Goal: Task Accomplishment & Management: Manage account settings

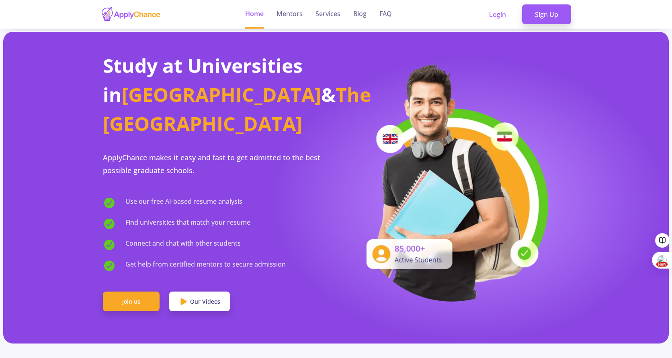
click at [540, 11] on link "Sign Up" at bounding box center [546, 14] width 49 height 20
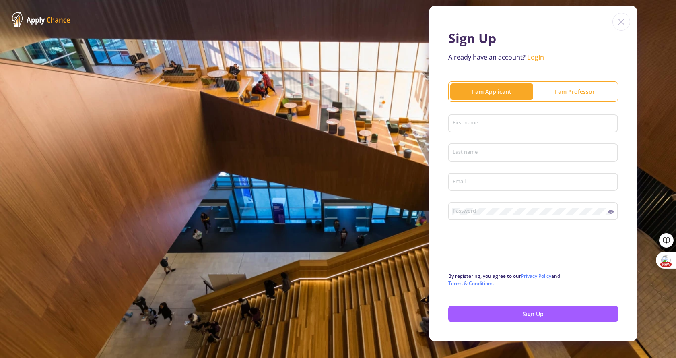
scroll to position [36, 0]
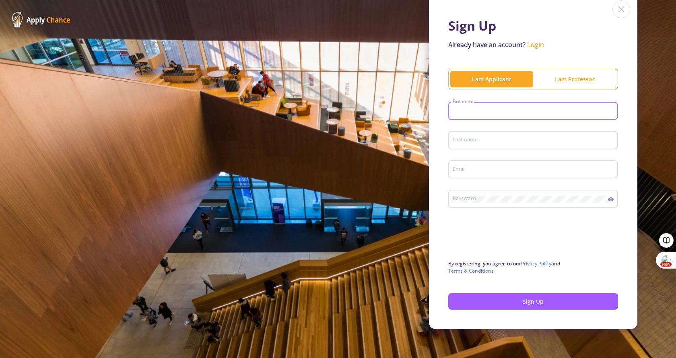
click at [466, 111] on input "First name" at bounding box center [534, 111] width 164 height 7
click at [469, 109] on input "First name" at bounding box center [534, 111] width 164 height 7
type input "Azadeh"
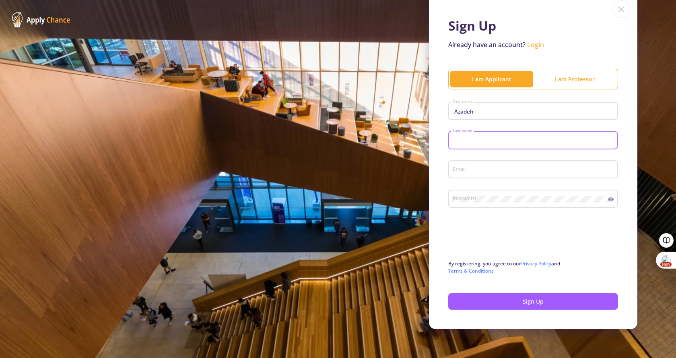
click at [465, 140] on input "Last name" at bounding box center [534, 140] width 164 height 7
type input "[PERSON_NAME]"
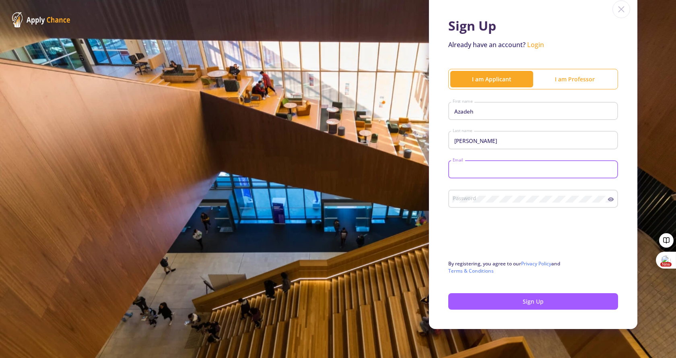
click at [459, 171] on input "Email" at bounding box center [534, 169] width 164 height 7
type input "[PERSON_NAME][EMAIL_ADDRESS][DOMAIN_NAME]"
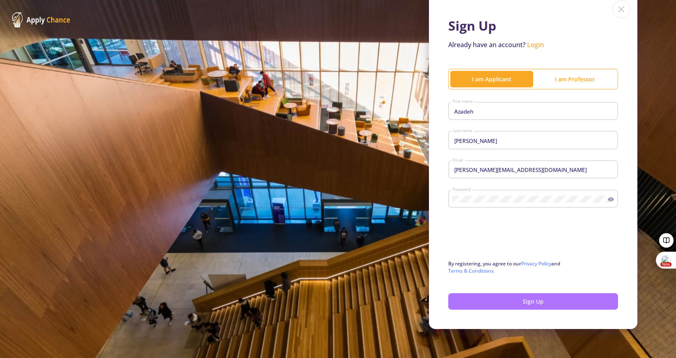
click at [493, 298] on button "Sign Up" at bounding box center [533, 301] width 170 height 16
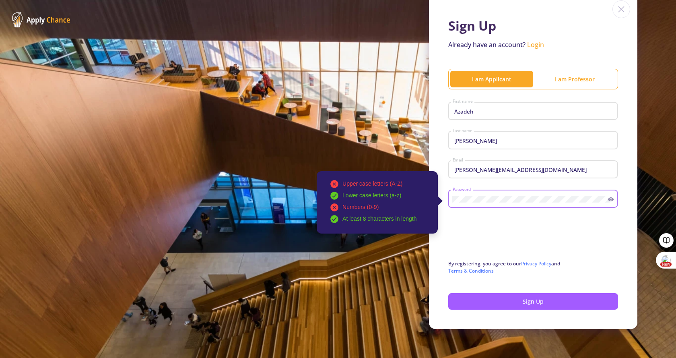
click at [452, 195] on div "Upper case letters (A-Z) Lower case letters (a-z) Numbers (0-9) At least 8 char…" at bounding box center [530, 197] width 156 height 21
click at [530, 303] on button "Sign Up" at bounding box center [533, 301] width 170 height 16
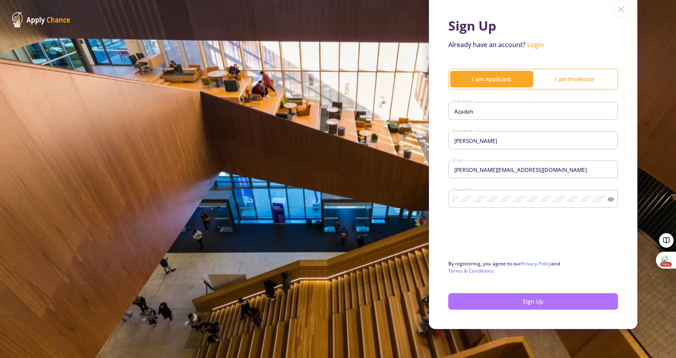
click at [527, 301] on button "Sign Up" at bounding box center [533, 301] width 170 height 16
click at [532, 45] on link "Login" at bounding box center [535, 44] width 17 height 9
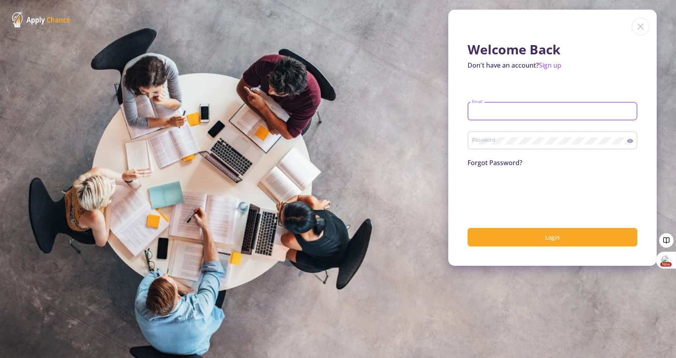
click at [505, 109] on input "Email" at bounding box center [553, 111] width 164 height 7
click at [493, 123] on mat-error "Email is required" at bounding box center [552, 125] width 162 height 4
click at [497, 107] on div "Email" at bounding box center [552, 109] width 162 height 21
type input "[PERSON_NAME][EMAIL_ADDRESS][DOMAIN_NAME]"
click at [477, 134] on div "Password" at bounding box center [549, 138] width 156 height 21
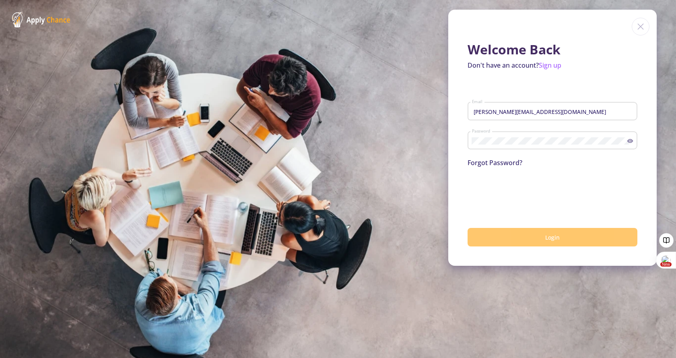
click at [542, 242] on button "Login" at bounding box center [552, 237] width 170 height 19
click at [544, 238] on button "Login" at bounding box center [552, 237] width 170 height 19
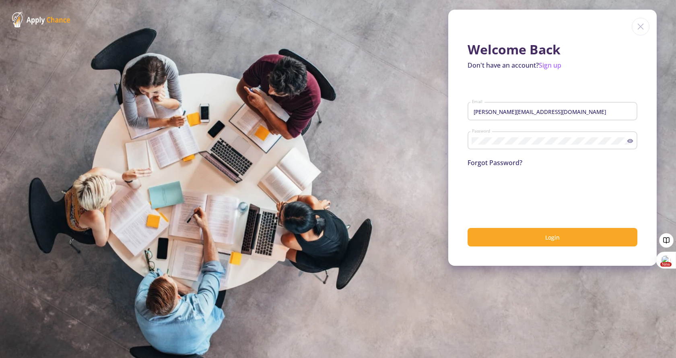
click at [630, 142] on icon at bounding box center [630, 141] width 6 height 6
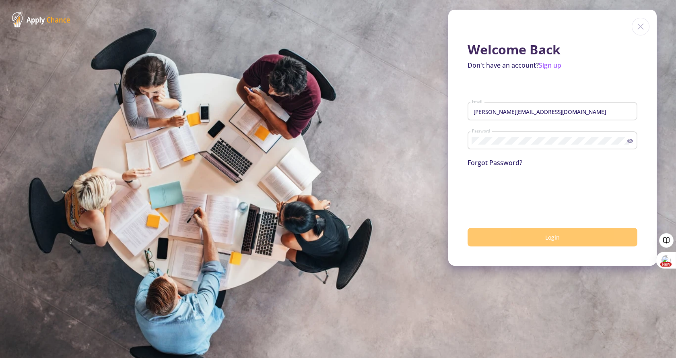
click at [527, 237] on button "Login" at bounding box center [552, 237] width 170 height 19
click at [554, 237] on span "Login" at bounding box center [552, 237] width 14 height 8
click at [553, 243] on button "Login" at bounding box center [552, 237] width 170 height 19
click at [562, 236] on button "Login" at bounding box center [552, 237] width 170 height 19
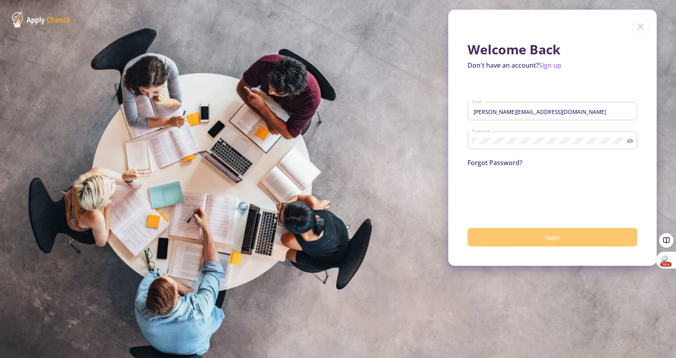
click at [562, 236] on button "Login" at bounding box center [552, 237] width 170 height 19
click at [520, 241] on button "Login" at bounding box center [552, 237] width 170 height 19
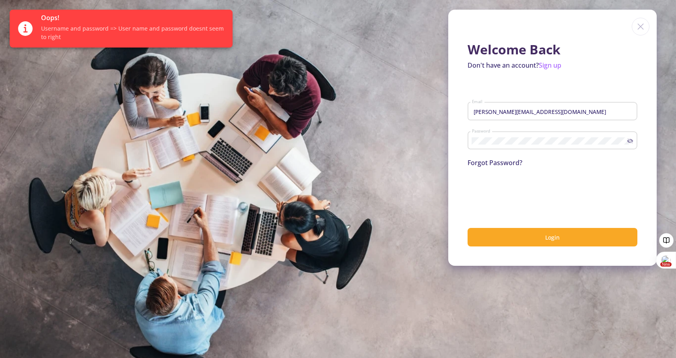
click at [631, 141] on icon at bounding box center [631, 140] width 4 height 3
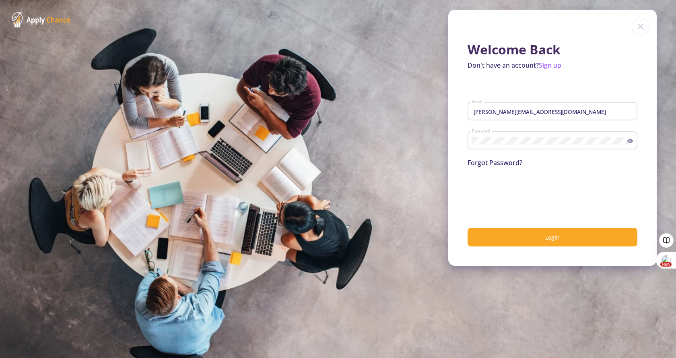
click at [631, 141] on icon at bounding box center [630, 141] width 6 height 4
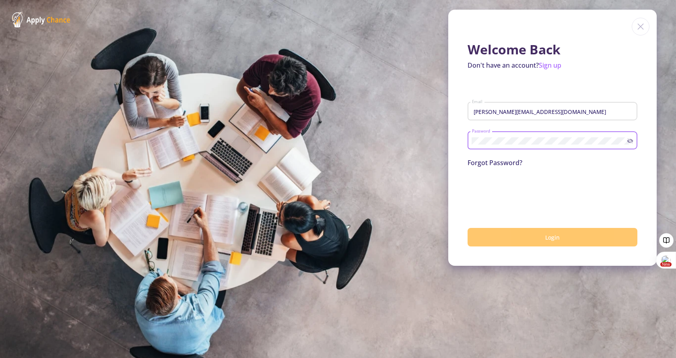
click at [550, 237] on span "Login" at bounding box center [552, 237] width 14 height 8
click at [549, 238] on span "Login" at bounding box center [552, 237] width 14 height 8
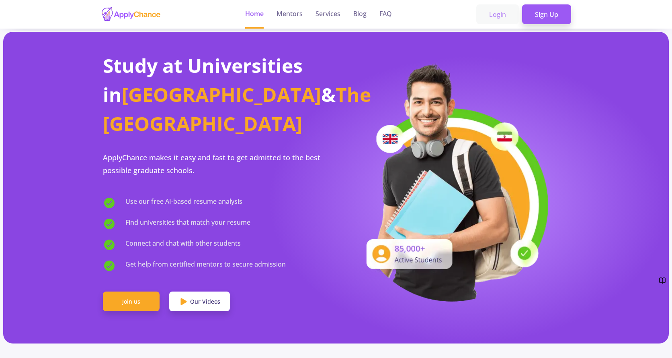
click at [503, 16] on link "Login" at bounding box center [498, 14] width 43 height 20
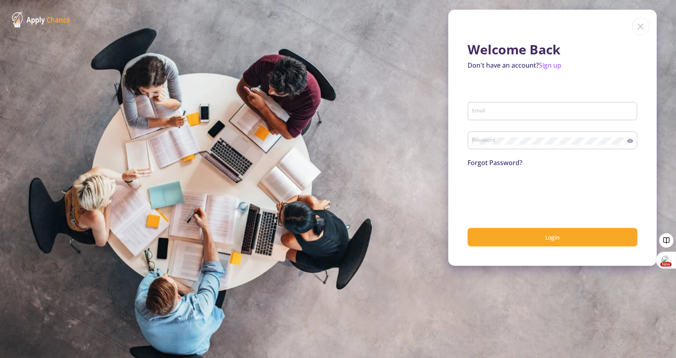
click at [512, 107] on div "Email" at bounding box center [552, 109] width 162 height 21
type input "[PERSON_NAME][EMAIL_ADDRESS][DOMAIN_NAME]"
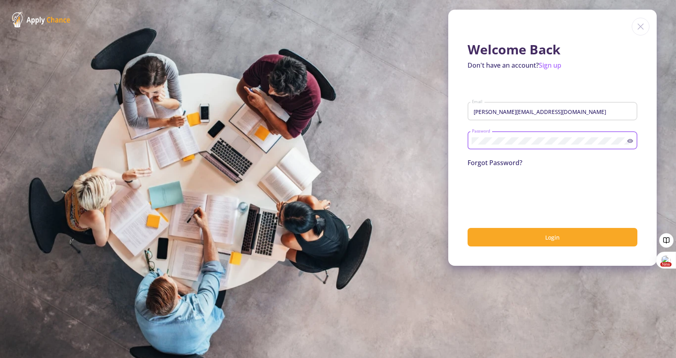
click at [630, 139] on icon at bounding box center [630, 141] width 6 height 6
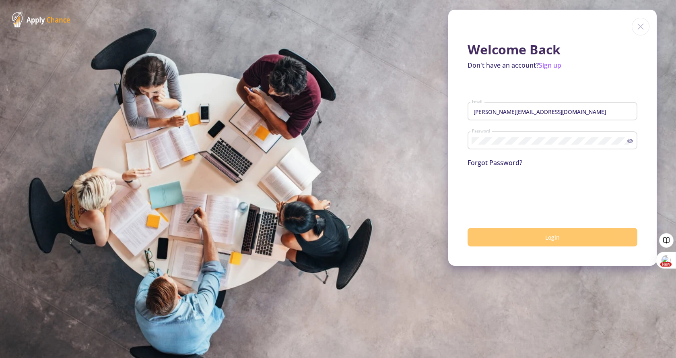
click at [561, 241] on button "Login" at bounding box center [552, 237] width 170 height 19
click at [538, 235] on button "Login" at bounding box center [552, 237] width 170 height 19
click at [551, 236] on span "Login" at bounding box center [552, 237] width 14 height 8
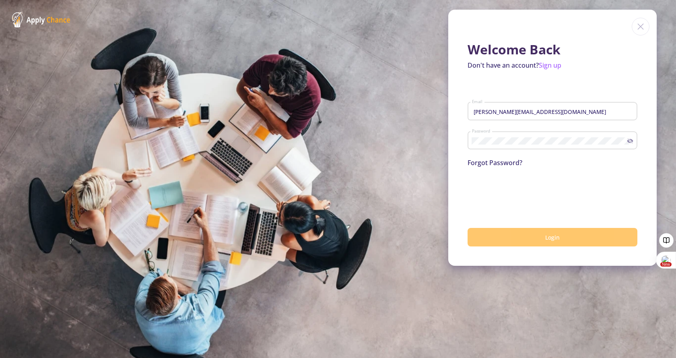
click at [551, 236] on span "Login" at bounding box center [552, 237] width 14 height 8
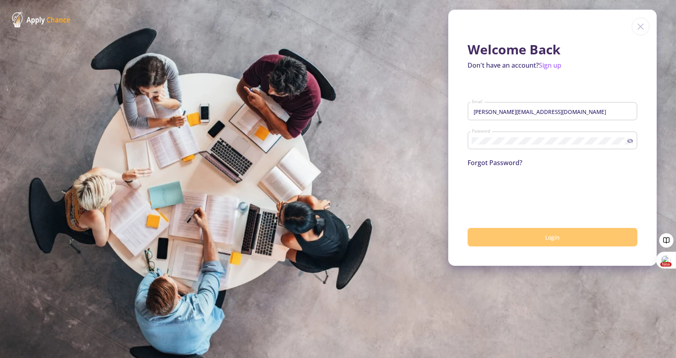
click at [551, 236] on span "Login" at bounding box center [552, 237] width 14 height 8
click at [545, 251] on div "Welcome Back Don't have an account? Sign up [PERSON_NAME][EMAIL_ADDRESS][DOMAIN…" at bounding box center [552, 138] width 208 height 256
click at [549, 245] on button "Login" at bounding box center [552, 237] width 170 height 19
click at [551, 244] on button "Login" at bounding box center [552, 237] width 170 height 19
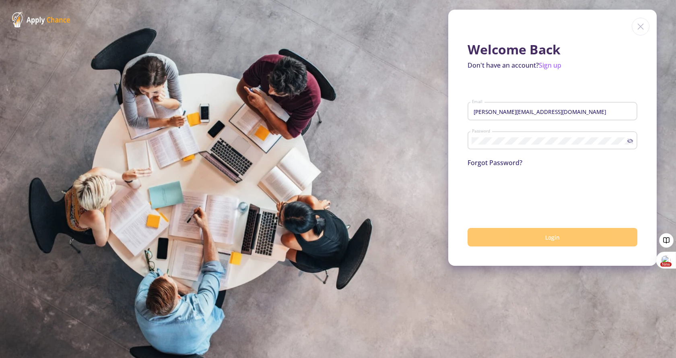
click at [554, 236] on span "Login" at bounding box center [552, 237] width 14 height 8
click at [554, 245] on button "Login" at bounding box center [552, 237] width 170 height 19
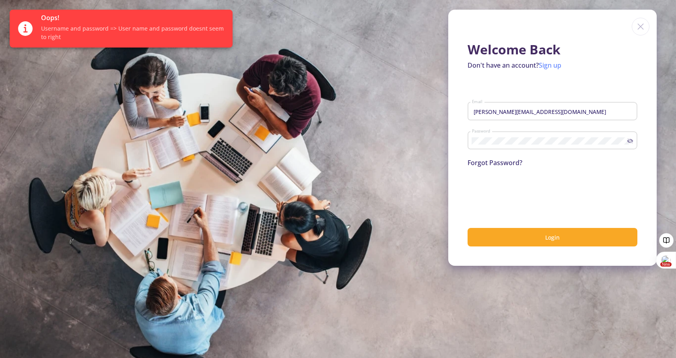
click at [549, 65] on link "Sign up" at bounding box center [550, 65] width 23 height 9
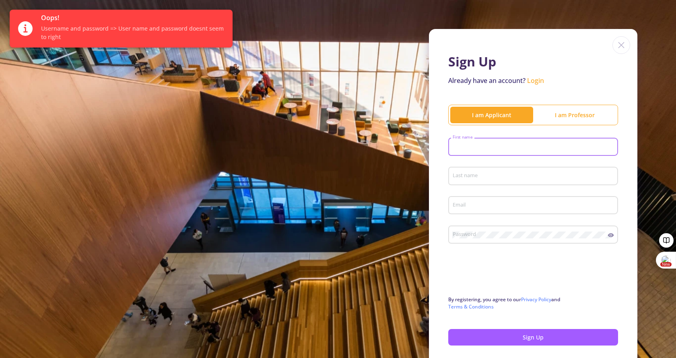
click at [478, 144] on input "First name" at bounding box center [534, 147] width 164 height 7
click at [462, 180] on div "Last name" at bounding box center [533, 174] width 162 height 21
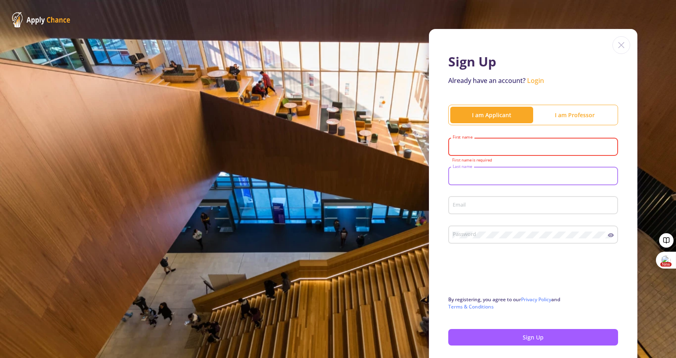
type input "حمیدی"
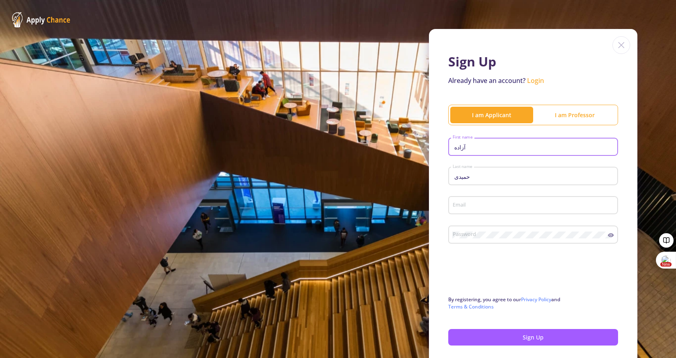
drag, startPoint x: 464, startPoint y: 147, endPoint x: 429, endPoint y: 149, distance: 35.1
click at [429, 149] on div "Sign Up Already have an account? Login I am Applicant I am Professor آزاده Firs…" at bounding box center [533, 196] width 208 height 335
type input "Azadeh"
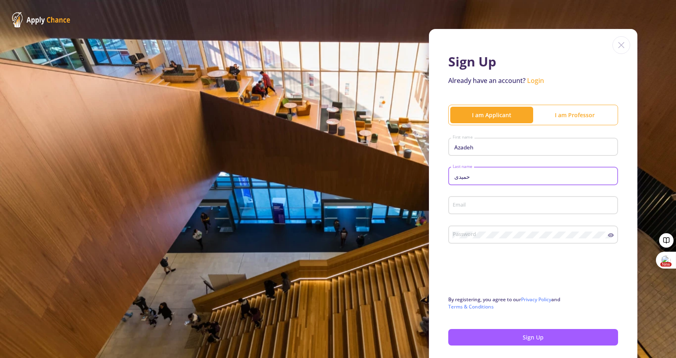
drag, startPoint x: 470, startPoint y: 174, endPoint x: 408, endPoint y: 184, distance: 63.1
click at [408, 184] on div "Sign Up Already have an account? Login I am Applicant I am [PERSON_NAME] First …" at bounding box center [338, 196] width 676 height 393
type input "[PERSON_NAME]"
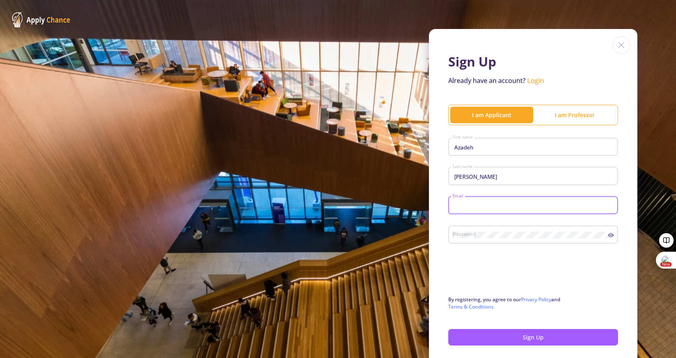
click at [477, 206] on input "Email" at bounding box center [534, 205] width 164 height 7
type input "[PERSON_NAME][EMAIL_ADDRESS][DOMAIN_NAME]"
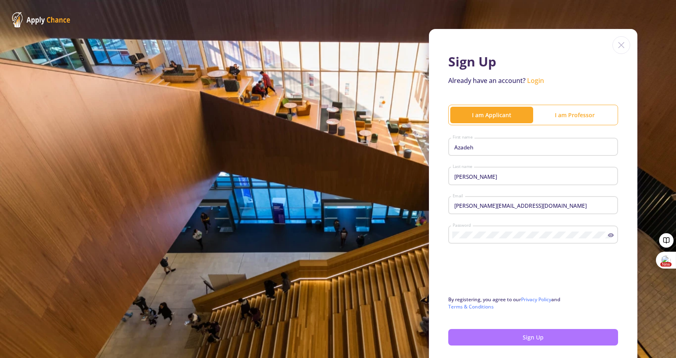
click at [526, 340] on button "Sign Up" at bounding box center [533, 337] width 170 height 16
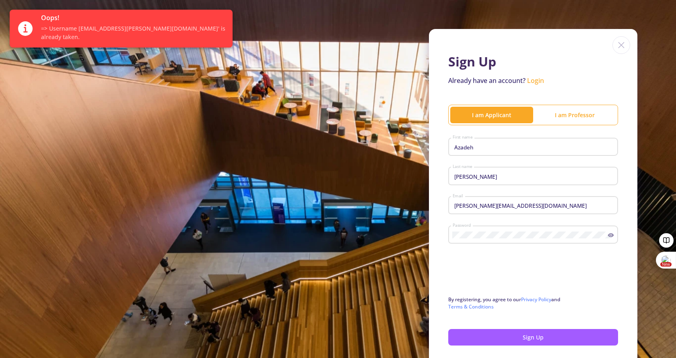
click at [532, 81] on link "Login" at bounding box center [535, 80] width 17 height 9
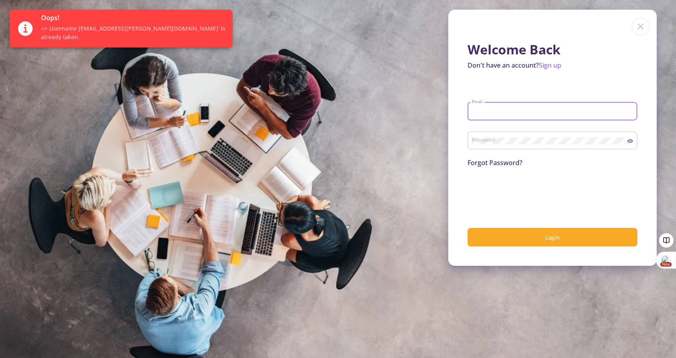
click at [513, 108] on input "Email" at bounding box center [553, 111] width 164 height 7
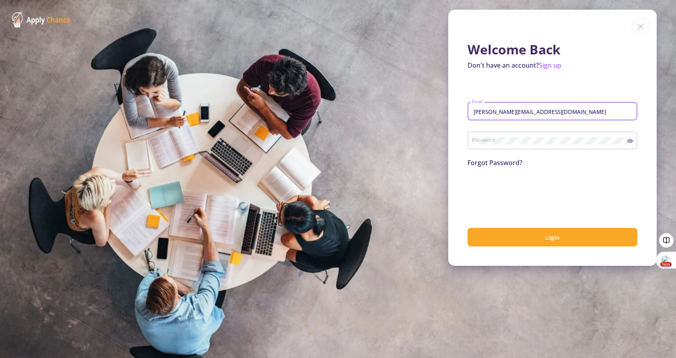
type input "[PERSON_NAME][EMAIL_ADDRESS][DOMAIN_NAME]"
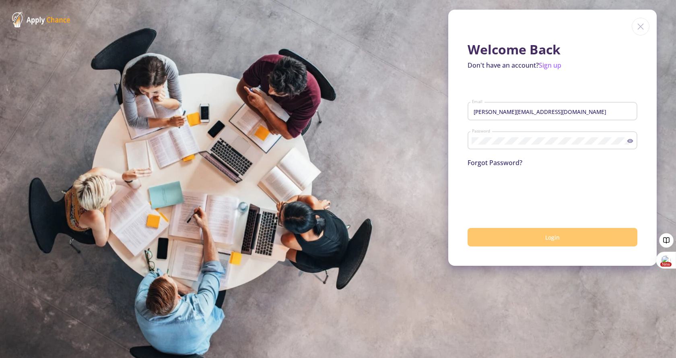
click at [553, 236] on span "Login" at bounding box center [552, 237] width 14 height 8
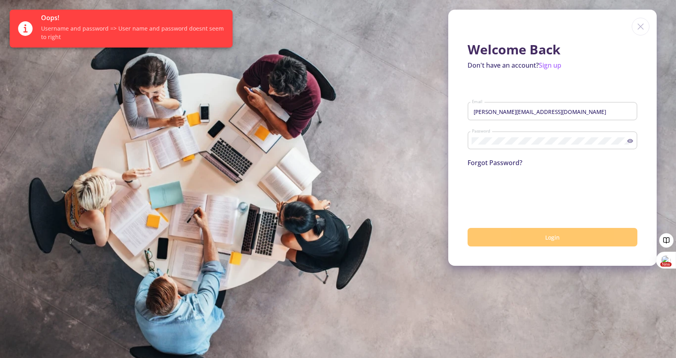
click at [491, 159] on link "Forgot Password?" at bounding box center [494, 162] width 55 height 9
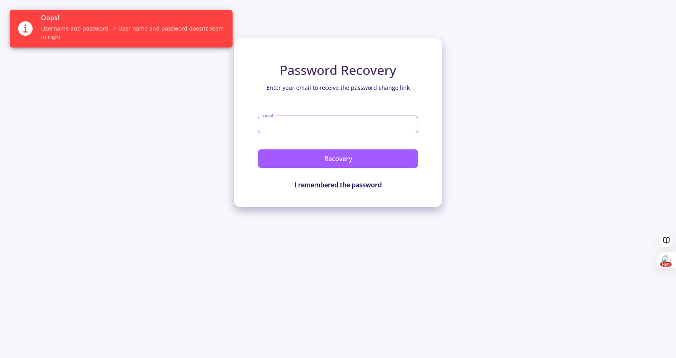
click at [274, 122] on input "Email" at bounding box center [338, 124] width 160 height 18
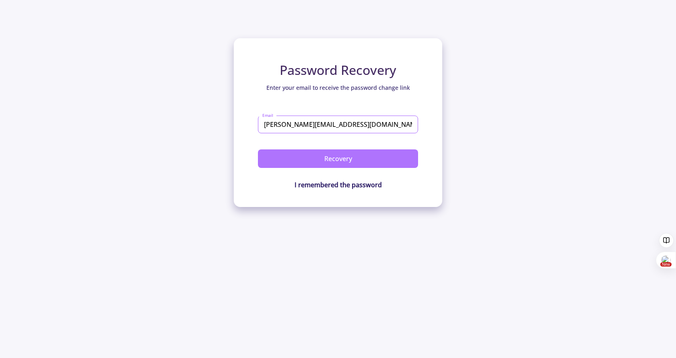
type input "[PERSON_NAME][EMAIL_ADDRESS][DOMAIN_NAME]"
click at [339, 161] on button "Recovery" at bounding box center [338, 158] width 160 height 18
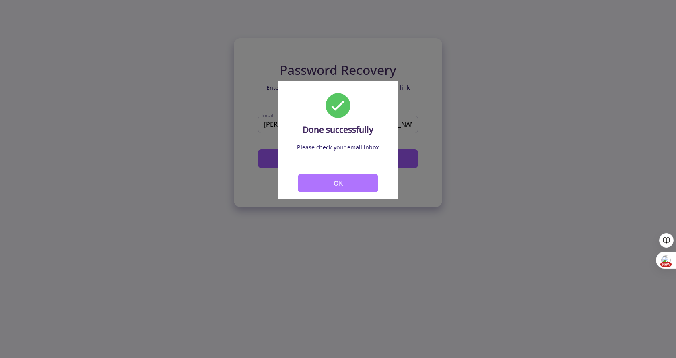
click at [328, 180] on button "OK" at bounding box center [338, 183] width 80 height 18
